Goal: Task Accomplishment & Management: Use online tool/utility

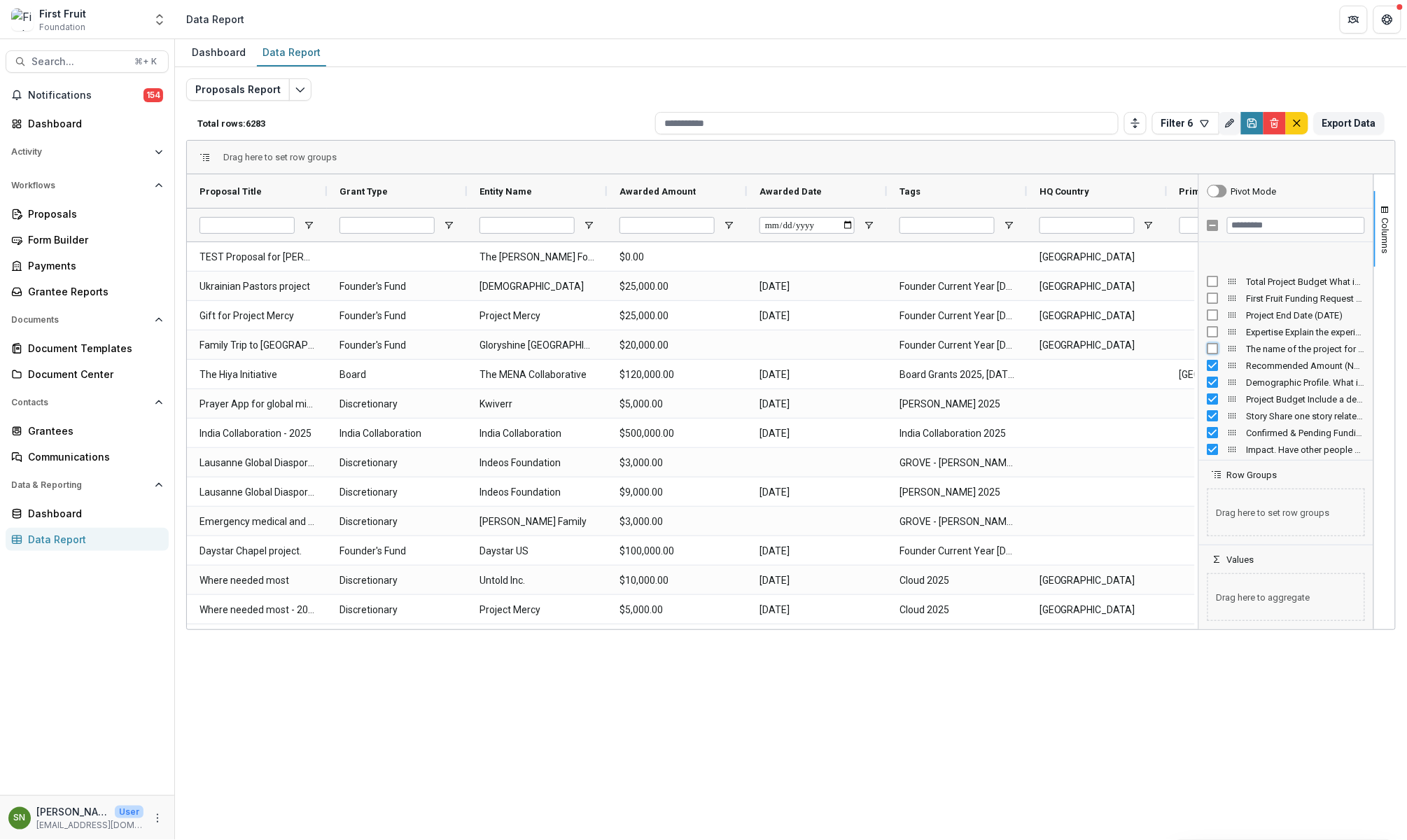
scroll to position [2149, 0]
click at [1210, 418] on div "Project Partners Please list your project partners/collaborators and their spec…" at bounding box center [1286, 425] width 158 height 17
click at [1213, 434] on div "Project Budget: What is the full amount needed to complete the project from all…" at bounding box center [1286, 441] width 158 height 17
click at [1211, 456] on div at bounding box center [1286, 458] width 168 height 3
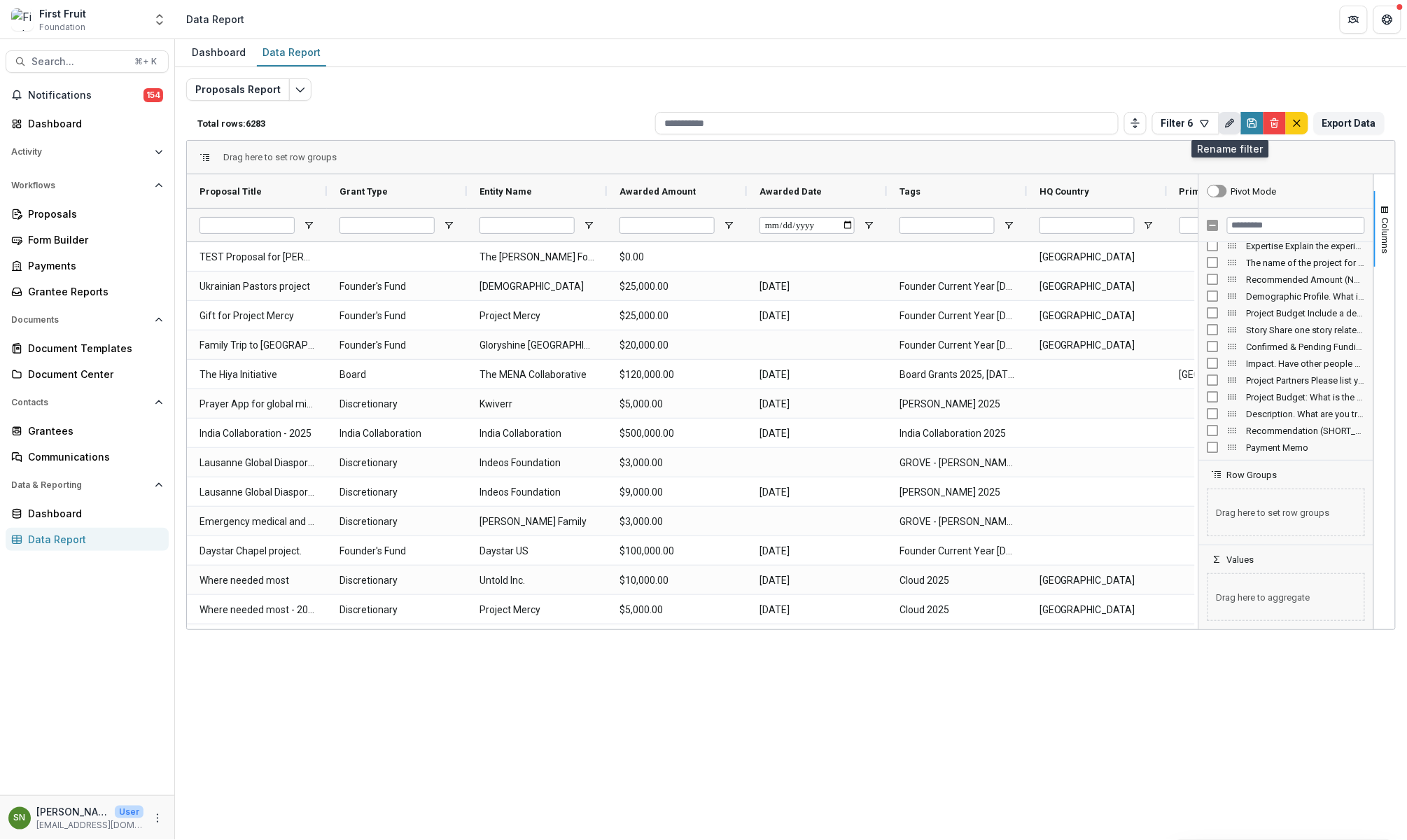
click at [1230, 125] on icon "Rename" at bounding box center [1230, 124] width 12 height 12
drag, startPoint x: 1194, startPoint y: 180, endPoint x: 1051, endPoint y: 174, distance: 143.1
click at [1051, 174] on div "Total rows: 6283 Filter 6 Personal Filters Team Filters Temelio Filters Filter …" at bounding box center [791, 352] width 1210 height 490
type input "*"
type input "**********"
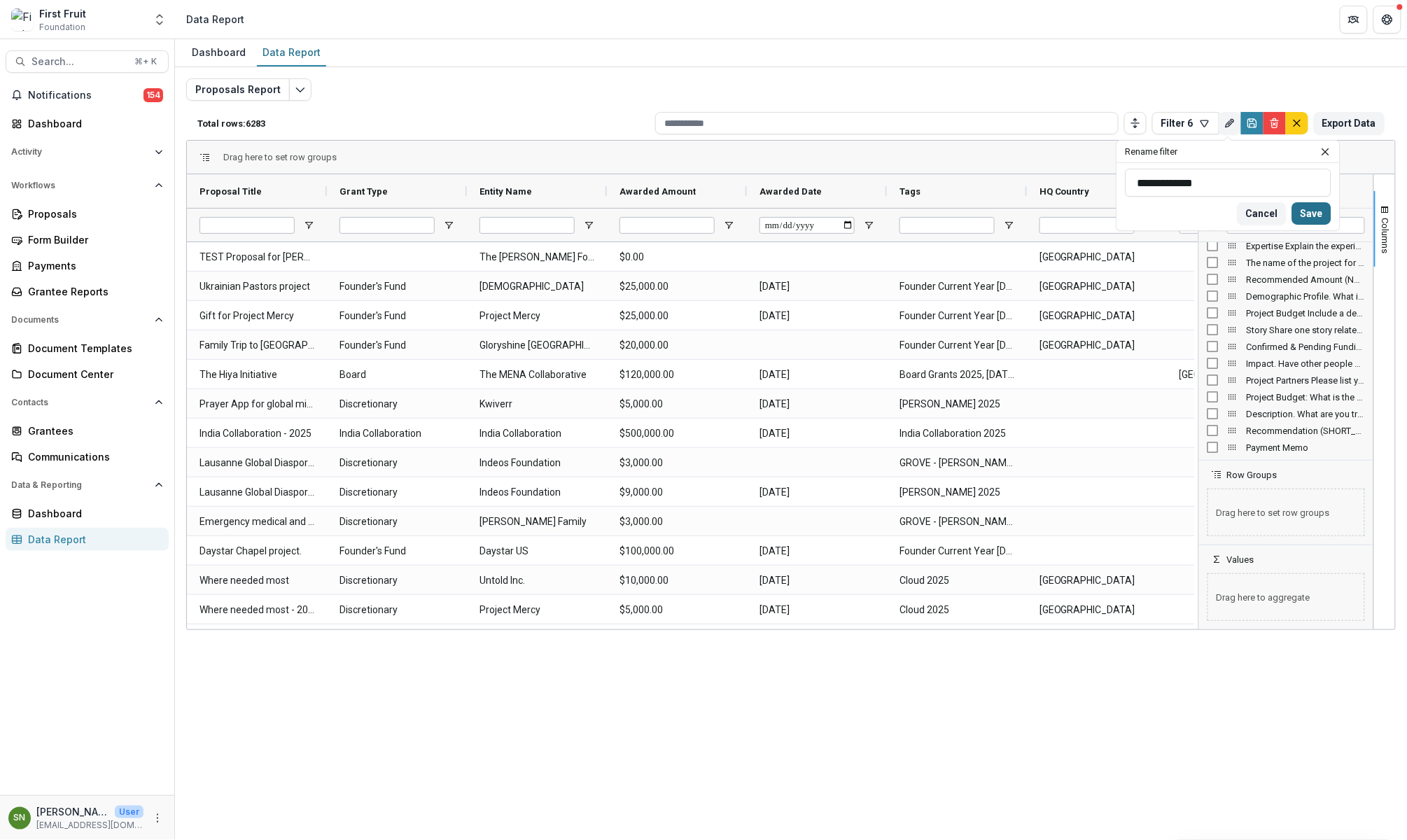
click at [1300, 215] on button "Save" at bounding box center [1312, 213] width 40 height 22
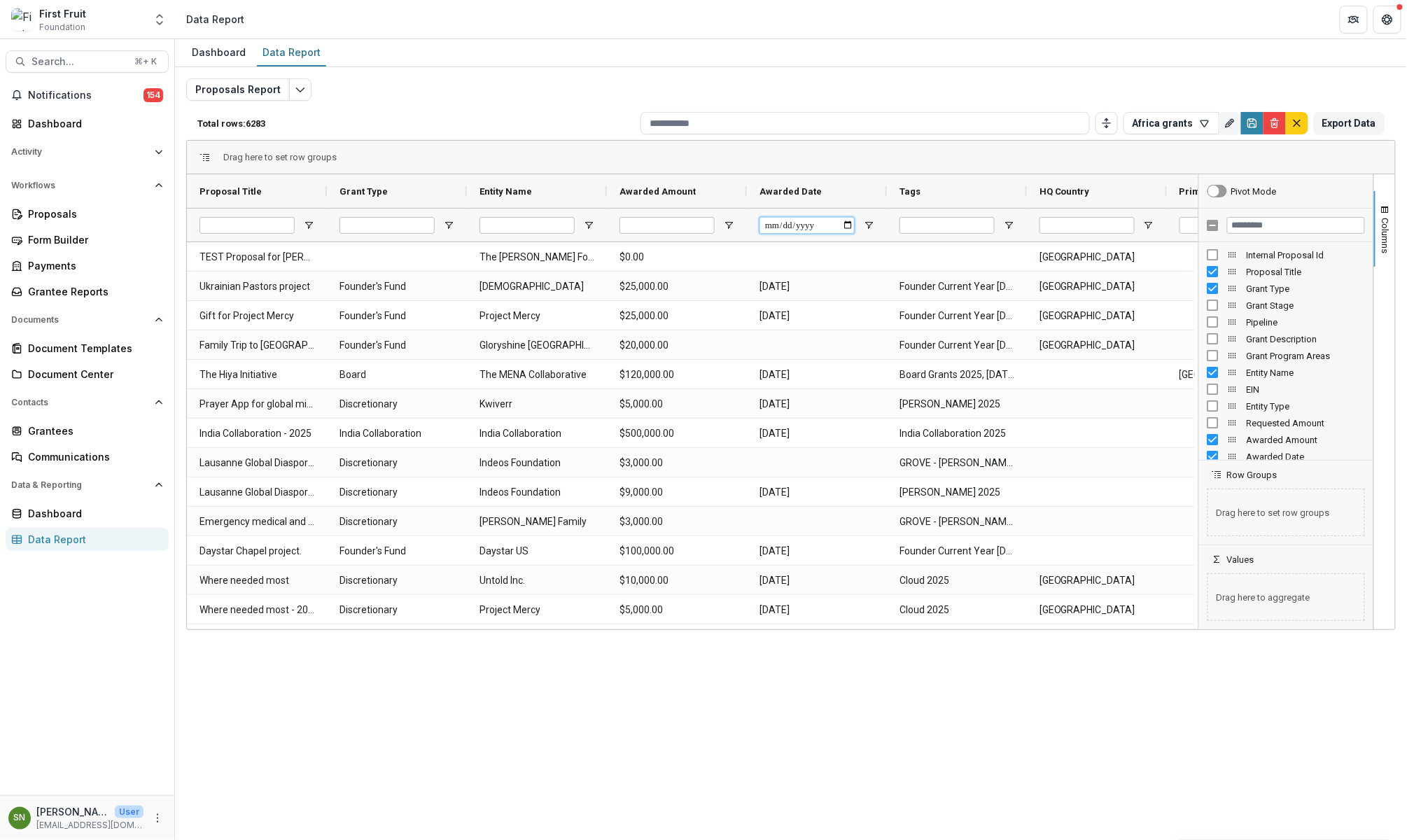
click at [847, 221] on input "Awarded Date Filter Input" at bounding box center [806, 225] width 95 height 17
click at [848, 224] on input "Awarded Date Filter Input" at bounding box center [806, 225] width 95 height 17
click at [864, 203] on div "Awarded Date" at bounding box center [816, 191] width 115 height 34
click at [1362, 127] on button "Export Data" at bounding box center [1349, 123] width 71 height 22
click at [49, 264] on div "Payments" at bounding box center [92, 266] width 130 height 15
